Goal: Download file/media

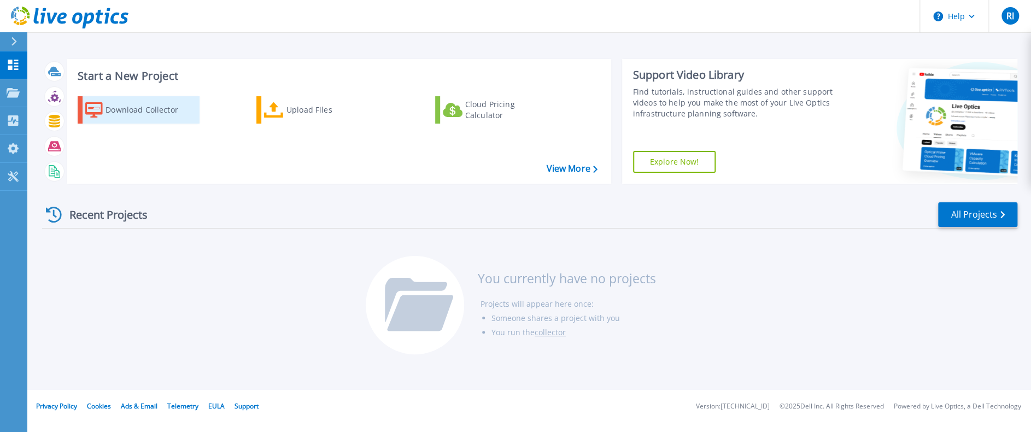
click at [132, 114] on div "Download Collector" at bounding box center [148, 110] width 87 height 22
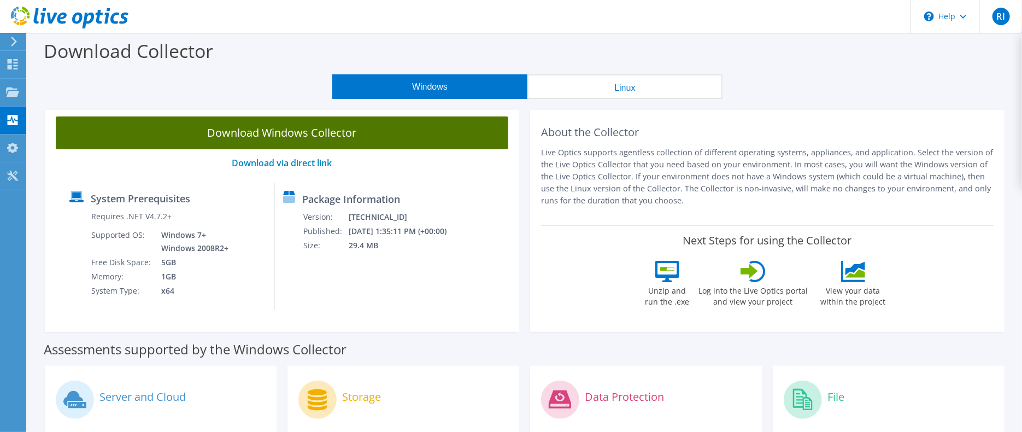
click at [309, 131] on link "Download Windows Collector" at bounding box center [282, 132] width 453 height 33
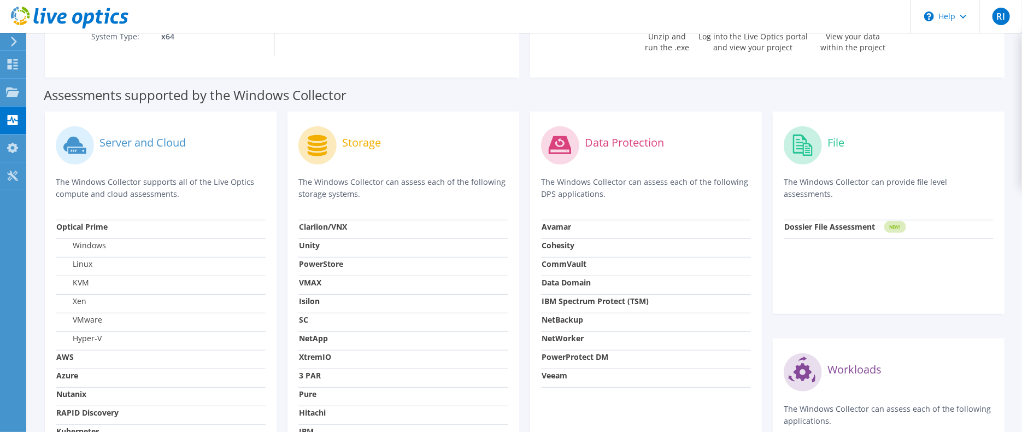
scroll to position [145, 0]
